Goal: Task Accomplishment & Management: Manage account settings

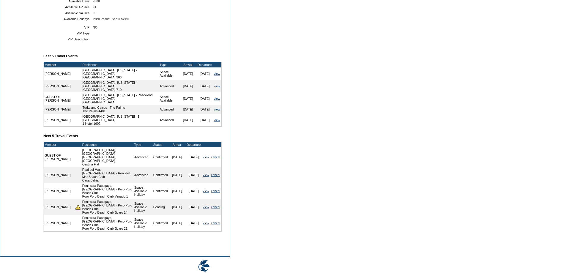
scroll to position [225, 0]
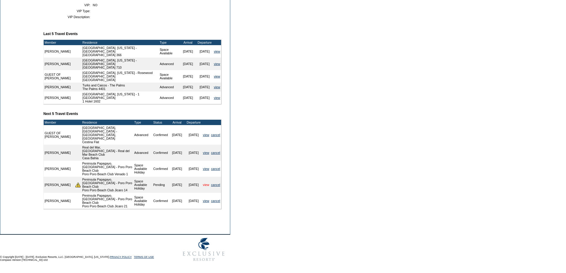
click at [204, 183] on link "view" at bounding box center [206, 185] width 6 height 4
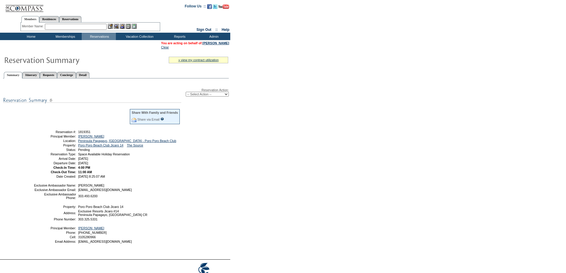
click at [201, 96] on select "-- Select Action -- Modify Reservation Dates Modify Reservation Cost Modify Occ…" at bounding box center [207, 94] width 43 height 5
select select "ChangeDates"
click at [186, 93] on select "-- Select Action -- Modify Reservation Dates Modify Reservation Cost Modify Occ…" at bounding box center [207, 94] width 43 height 5
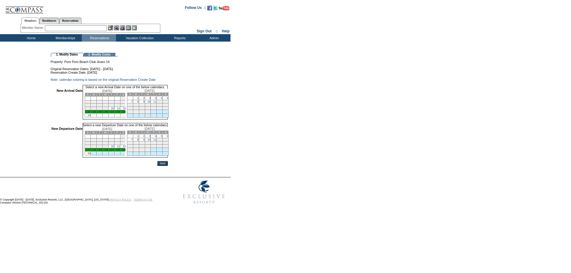
click at [126, 148] on link "22" at bounding box center [124, 146] width 3 height 3
